Goal: Navigation & Orientation: Go to known website

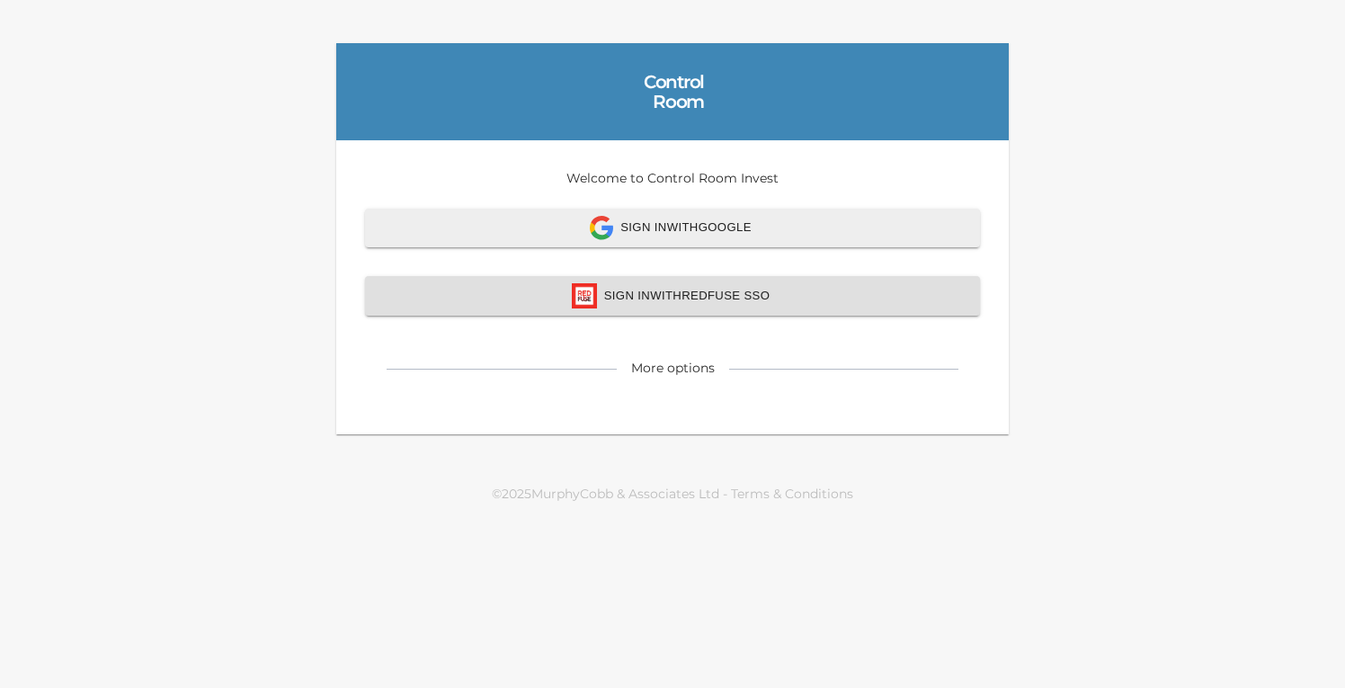
click at [660, 289] on span "Sign In with Redfuse SSO" at bounding box center [672, 295] width 575 height 25
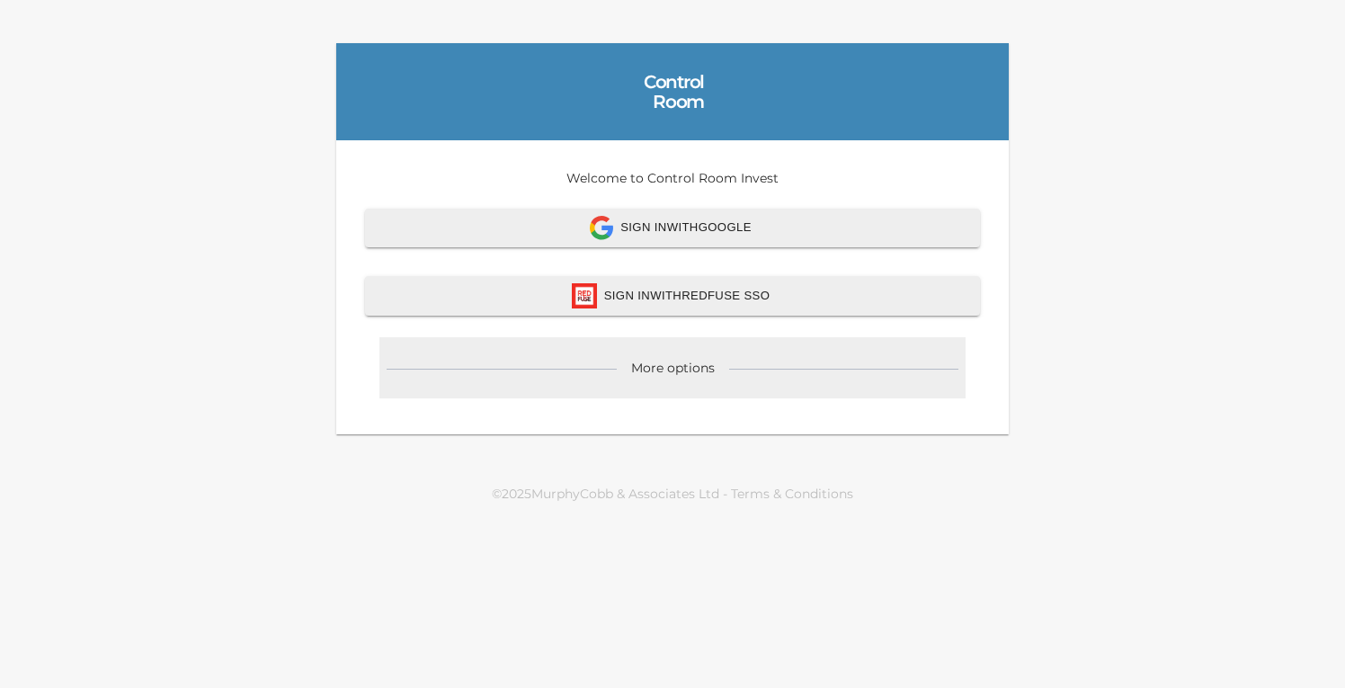
click at [680, 376] on div "More options" at bounding box center [673, 368] width 84 height 18
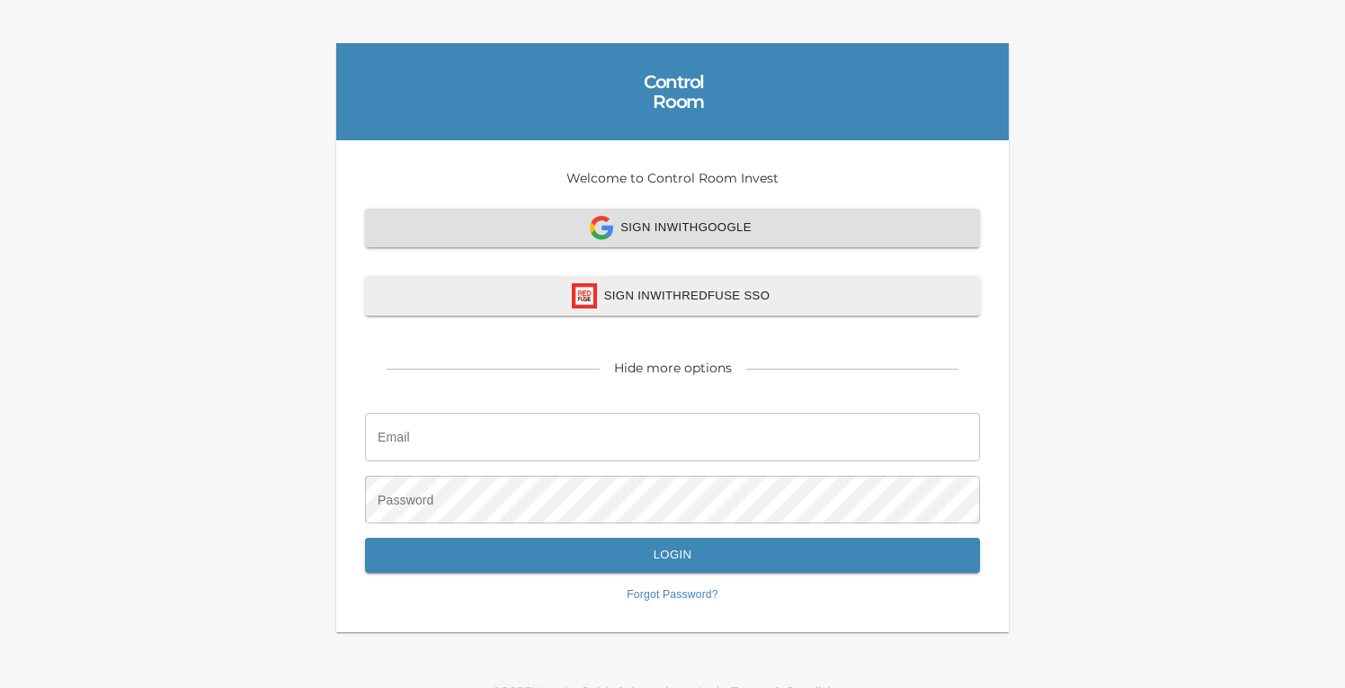
click at [699, 227] on span "Sign In with Google" at bounding box center [672, 228] width 575 height 24
